Goal: Task Accomplishment & Management: Use online tool/utility

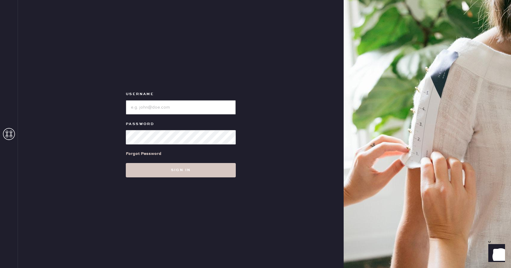
type input "Reformationboston"
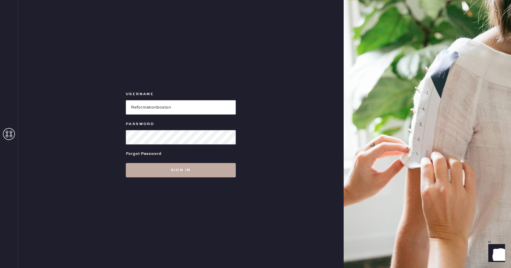
click at [147, 173] on button "Sign in" at bounding box center [181, 170] width 110 height 14
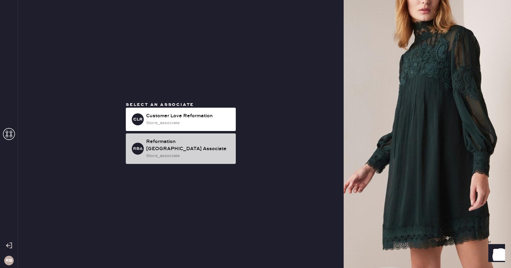
click at [199, 148] on div "Reformation [GEOGRAPHIC_DATA] Associate" at bounding box center [188, 145] width 85 height 14
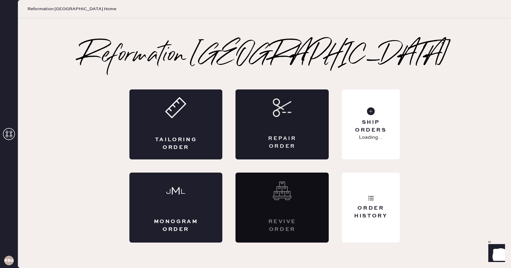
click at [262, 136] on div "Repair Order" at bounding box center [282, 142] width 45 height 15
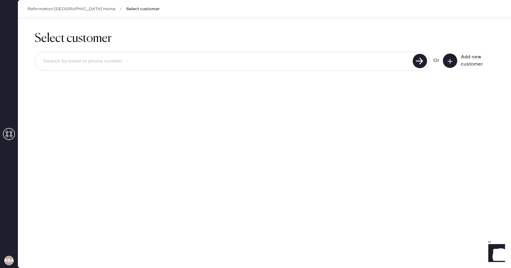
click at [258, 60] on input at bounding box center [225, 61] width 373 height 14
type input "[EMAIL_ADDRESS][DOMAIN_NAME]"
click at [451, 62] on icon at bounding box center [450, 61] width 6 height 6
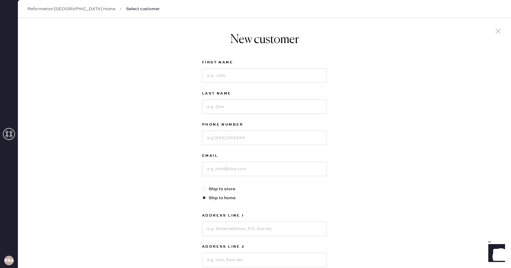
click at [496, 31] on icon at bounding box center [498, 31] width 9 height 9
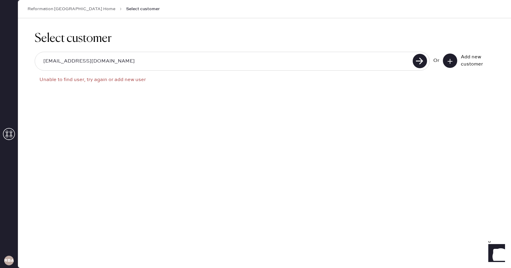
drag, startPoint x: 100, startPoint y: 65, endPoint x: 10, endPoint y: 65, distance: 90.3
click at [10, 65] on div "RBA Reformation [GEOGRAPHIC_DATA] Home Select customer Select customer [EMAIL_A…" at bounding box center [255, 134] width 511 height 268
drag, startPoint x: 10, startPoint y: 65, endPoint x: 15, endPoint y: 65, distance: 5.4
click at [15, 65] on div "RBA" at bounding box center [9, 134] width 18 height 268
click at [59, 57] on input "[EMAIL_ADDRESS][DOMAIN_NAME]" at bounding box center [225, 61] width 373 height 14
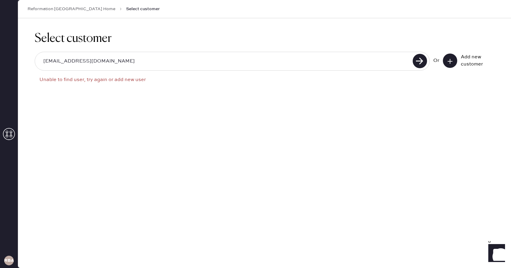
click at [59, 57] on input "[EMAIL_ADDRESS][DOMAIN_NAME]" at bounding box center [225, 61] width 373 height 14
click at [450, 65] on button at bounding box center [450, 61] width 14 height 14
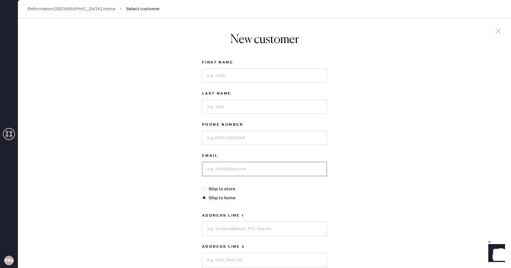
click at [263, 167] on input at bounding box center [264, 169] width 125 height 14
paste input "[EMAIL_ADDRESS][DOMAIN_NAME]"
type input "[EMAIL_ADDRESS][DOMAIN_NAME]"
click at [414, 155] on div "New customer First Name Last Name Phone Number Email [EMAIL_ADDRESS][DOMAIN_NAM…" at bounding box center [265, 203] width 494 height 371
click at [234, 72] on input at bounding box center [264, 75] width 125 height 14
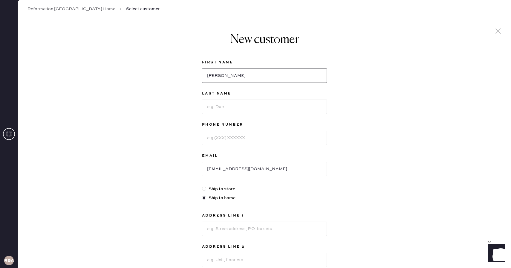
type input "[PERSON_NAME]"
click at [226, 107] on input at bounding box center [264, 107] width 125 height 14
type input "[PERSON_NAME]"
click at [233, 149] on div "Phone Number" at bounding box center [264, 136] width 125 height 31
click at [233, 145] on div "Phone Number" at bounding box center [264, 136] width 125 height 31
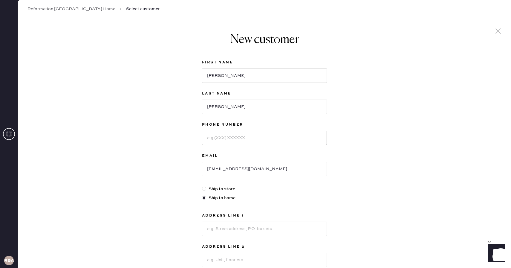
click at [233, 143] on input at bounding box center [264, 138] width 125 height 14
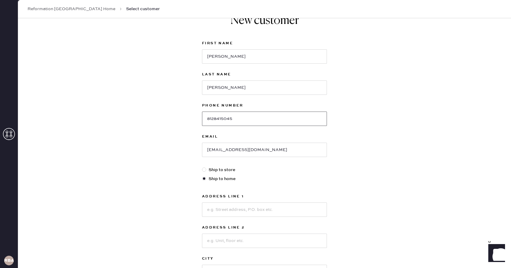
scroll to position [25, 0]
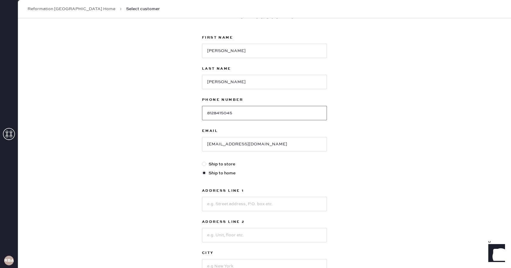
type input "8128415045"
click at [249, 208] on input at bounding box center [264, 204] width 125 height 14
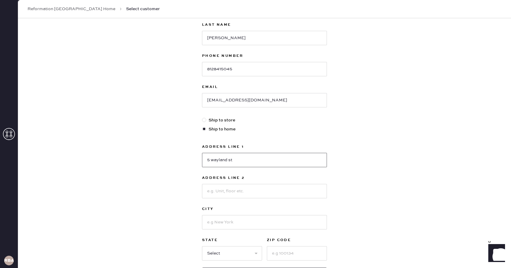
scroll to position [80, 0]
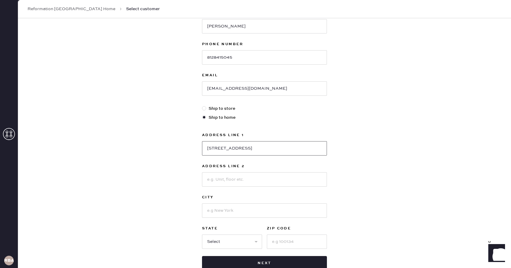
type input "[STREET_ADDRESS]"
click at [235, 205] on input at bounding box center [264, 210] width 125 height 14
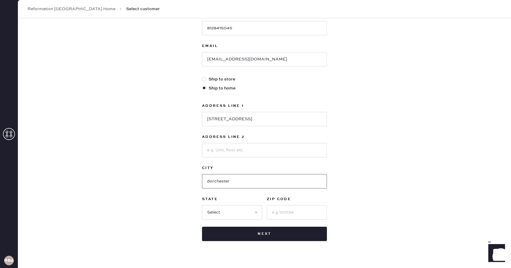
scroll to position [121, 0]
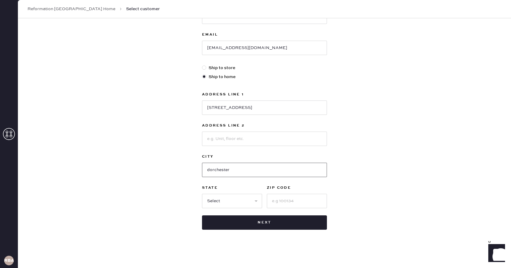
type input "dorchester"
click at [248, 201] on select "Select AK AL AR AZ CA CO CT [GEOGRAPHIC_DATA] DE FL [GEOGRAPHIC_DATA] HI [GEOGR…" at bounding box center [232, 201] width 60 height 14
select select "MA"
click at [202, 194] on select "Select AK AL AR AZ CA CO CT [GEOGRAPHIC_DATA] DE FL [GEOGRAPHIC_DATA] HI [GEOGR…" at bounding box center [232, 201] width 60 height 14
click at [296, 205] on input at bounding box center [297, 201] width 60 height 14
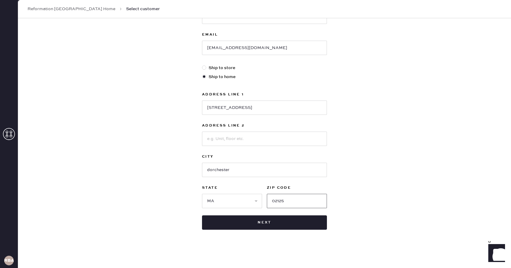
type input "02125"
click at [355, 210] on div "New customer First Name [PERSON_NAME] Last Name [PERSON_NAME] Phone Number [PHO…" at bounding box center [265, 82] width 494 height 371
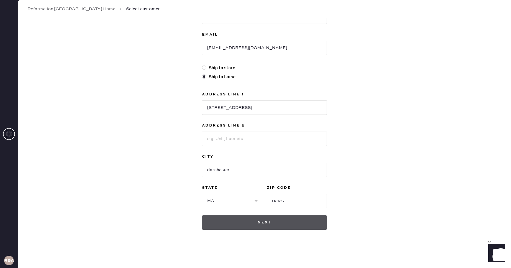
click at [255, 226] on button "Next" at bounding box center [264, 222] width 125 height 14
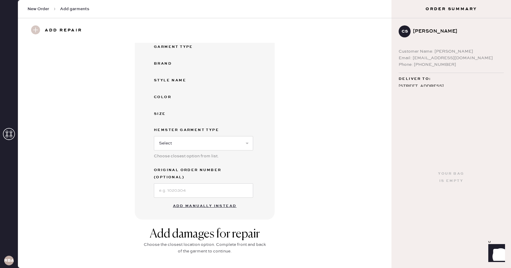
scroll to position [53, 0]
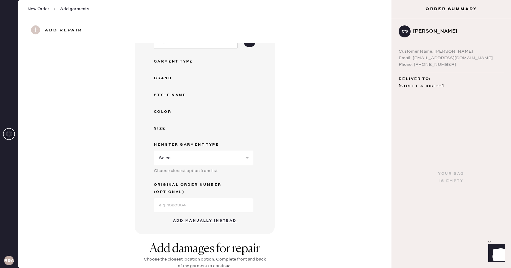
click at [211, 215] on button "Add manually instead" at bounding box center [205, 221] width 71 height 12
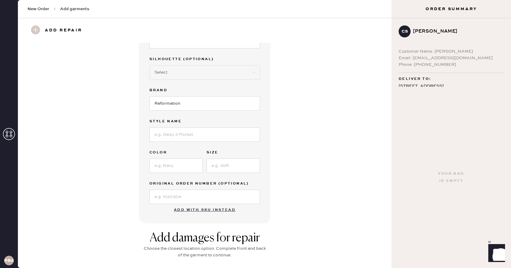
scroll to position [0, 0]
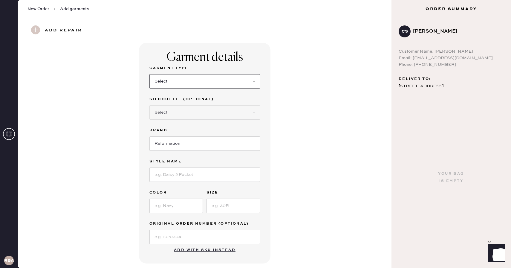
click at [229, 82] on select "Select Basic Skirt Jeans Leggings Pants Shorts Basic Sleeved Dress Basic Sleeve…" at bounding box center [205, 81] width 111 height 14
select select "13"
click at [150, 74] on select "Select Basic Skirt Jeans Leggings Pants Shorts Basic Sleeved Dress Basic Sleeve…" at bounding box center [205, 81] width 111 height 14
click at [200, 109] on select "Select Maxi Skirt Midi Skirt Mini Skirt Other" at bounding box center [205, 112] width 111 height 14
click at [150, 105] on select "Select Maxi Skirt Midi Skirt Mini Skirt Other" at bounding box center [205, 112] width 111 height 14
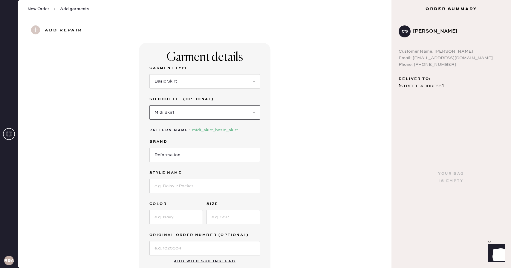
click at [210, 111] on select "Select Maxi Skirt Midi Skirt Mini Skirt Other" at bounding box center [205, 112] width 111 height 14
select select "19"
click at [150, 105] on select "Select Maxi Skirt Midi Skirt Mini Skirt Other" at bounding box center [205, 112] width 111 height 14
click at [201, 186] on input at bounding box center [205, 186] width 111 height 14
type input "[PERSON_NAME] WAIST SKIRT"
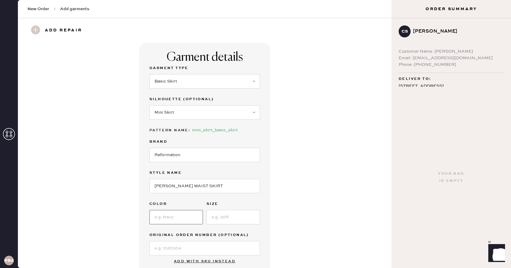
click at [186, 212] on input at bounding box center [177, 217] width 54 height 14
type input "Black"
click at [217, 218] on input at bounding box center [234, 217] width 54 height 14
type input "4"
click at [317, 208] on div "Garment details Garment Type Select Basic Skirt Jeans Leggings Pants Shorts Bas…" at bounding box center [205, 159] width 352 height 232
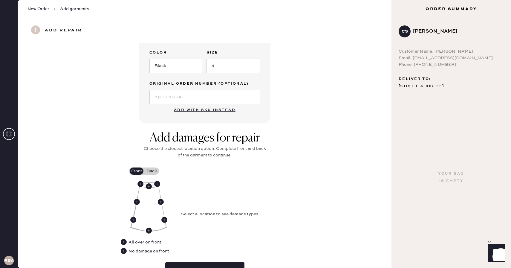
scroll to position [172, 0]
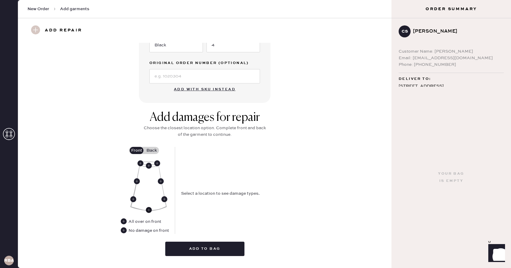
click at [147, 210] on use at bounding box center [149, 210] width 6 height 6
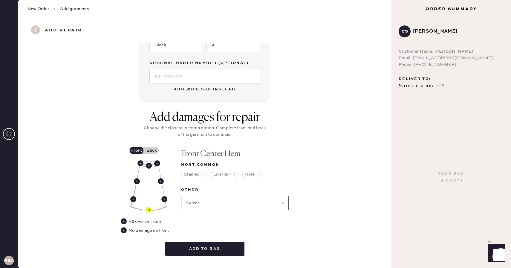
click at [235, 202] on select "Select Broken / Ripped Hem Broken Beads Broken Belt Loop Broken Button Broken E…" at bounding box center [235, 203] width 108 height 14
select select "1308"
click at [181, 196] on select "Select Broken / Ripped Hem Broken Beads Broken Belt Loop Broken Button Broken E…" at bounding box center [235, 203] width 108 height 14
select select
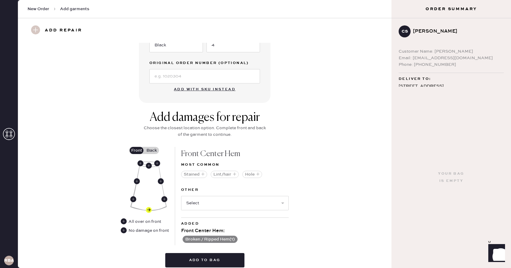
click at [153, 150] on label "Back" at bounding box center [151, 150] width 15 height 7
click at [152, 150] on input "Back" at bounding box center [152, 150] width 0 height 0
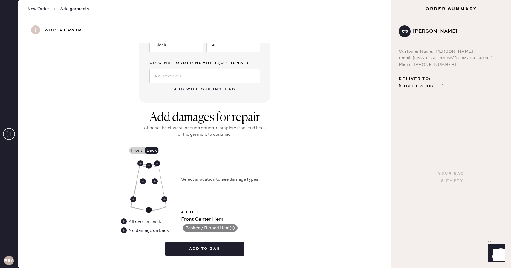
click at [149, 210] on use at bounding box center [149, 210] width 6 height 6
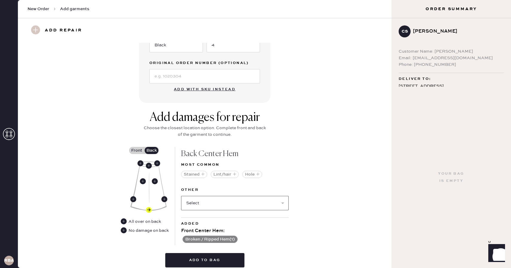
click at [210, 202] on select "Select Broken / Ripped Hem Broken Beads Broken Belt Loop Broken Button Broken E…" at bounding box center [235, 203] width 108 height 14
select select "1308"
click at [181, 196] on select "Select Broken / Ripped Hem Broken Beads Broken Belt Loop Broken Button Broken E…" at bounding box center [235, 203] width 108 height 14
select select
click at [308, 167] on div "Add damages for repair Choose the closest location option. Complete front and b…" at bounding box center [205, 199] width 352 height 179
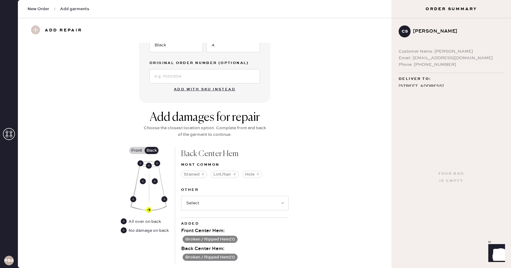
scroll to position [215, 0]
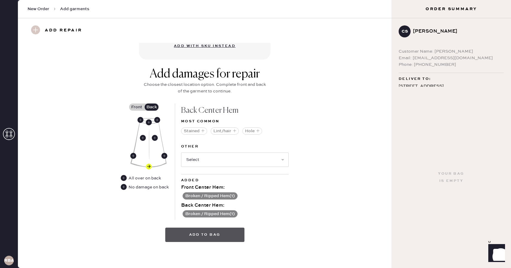
click at [228, 232] on button "Add to bag" at bounding box center [204, 235] width 79 height 14
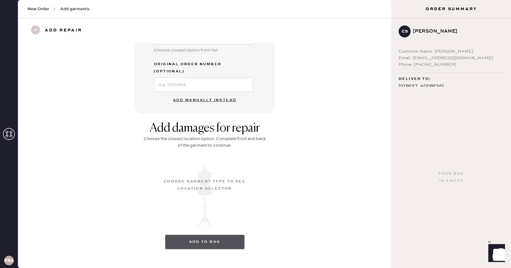
scroll to position [26, 0]
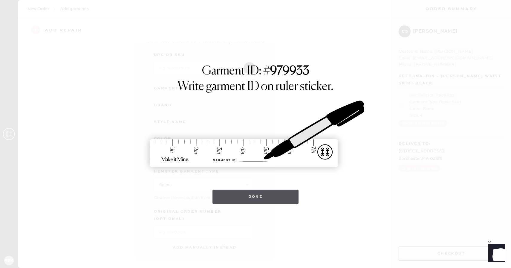
click at [263, 197] on button "Done" at bounding box center [256, 197] width 86 height 14
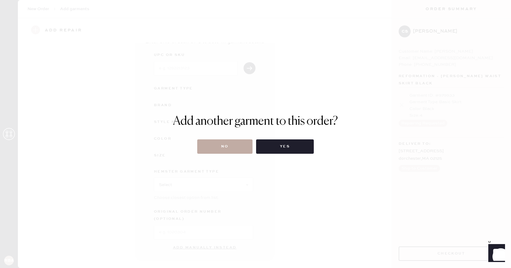
click at [237, 146] on button "No" at bounding box center [224, 146] width 55 height 14
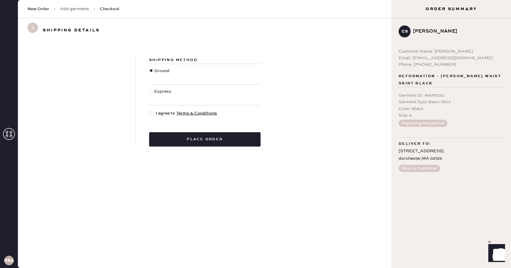
click at [153, 113] on div at bounding box center [151, 113] width 4 height 4
click at [150, 110] on input "I agree to Terms & Conditions" at bounding box center [149, 110] width 0 height 0
checkbox input "true"
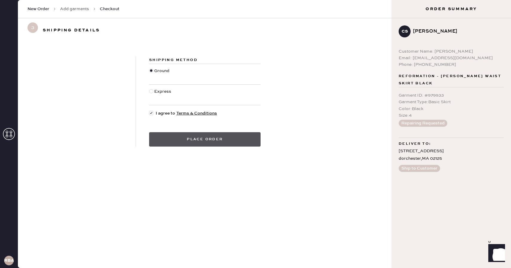
click at [197, 137] on button "Place order" at bounding box center [205, 139] width 112 height 14
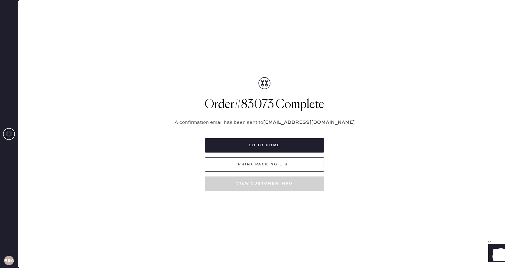
click at [247, 165] on button "Print Packing List" at bounding box center [265, 164] width 120 height 14
